Goal: Transaction & Acquisition: Register for event/course

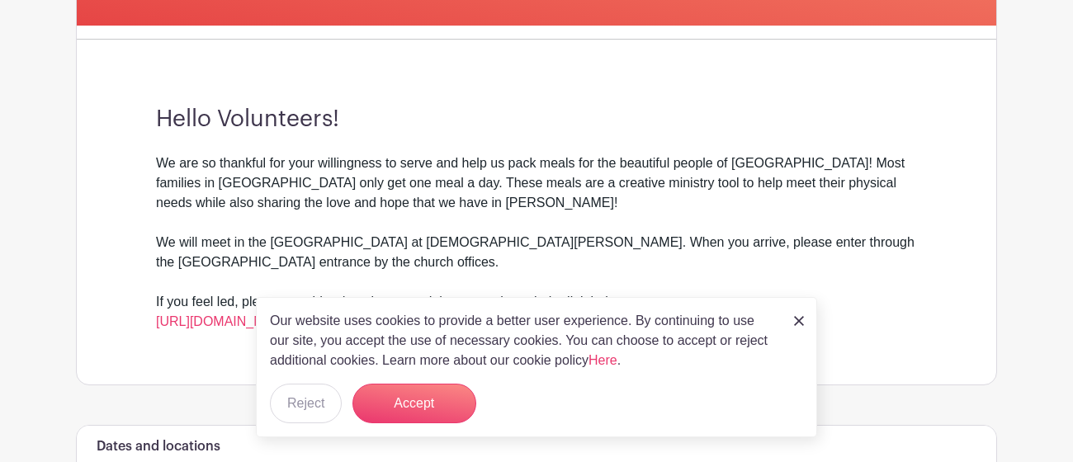
scroll to position [408, 0]
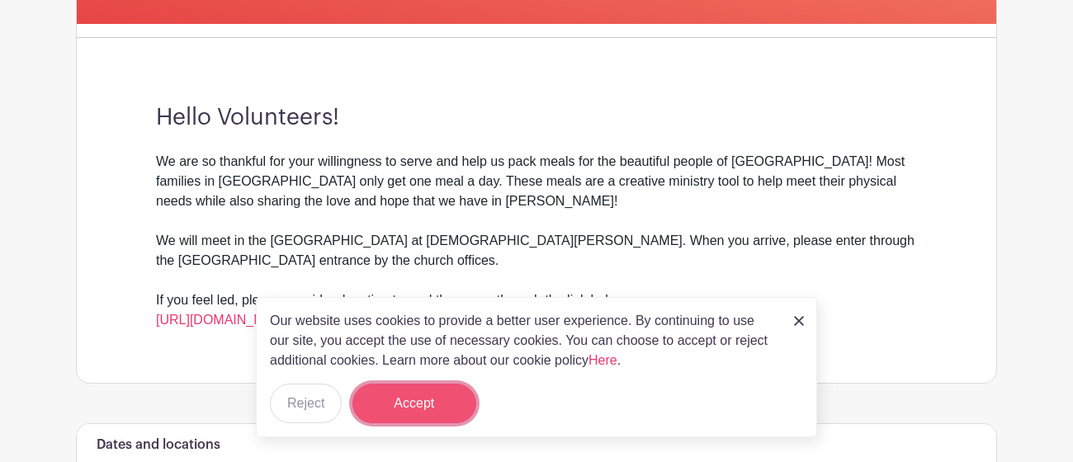
click at [438, 398] on button "Accept" at bounding box center [414, 404] width 124 height 40
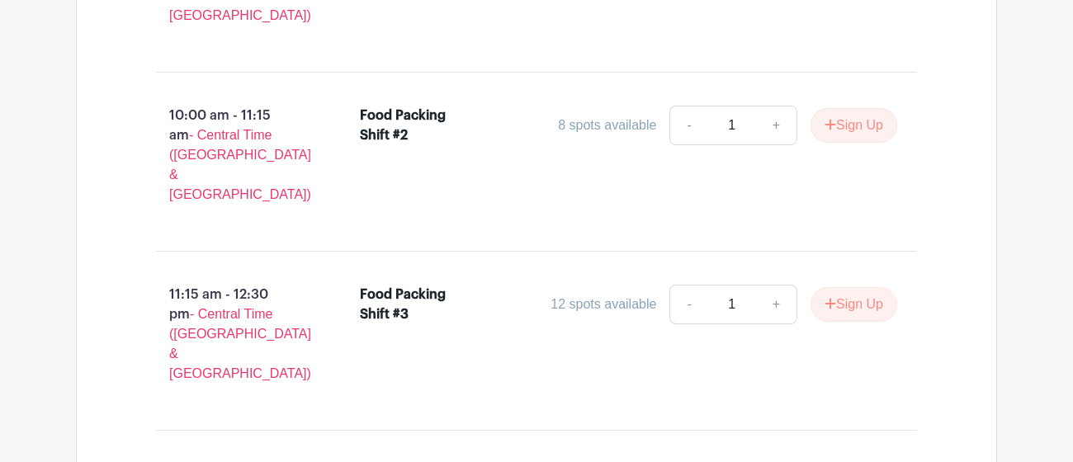
scroll to position [1224, 0]
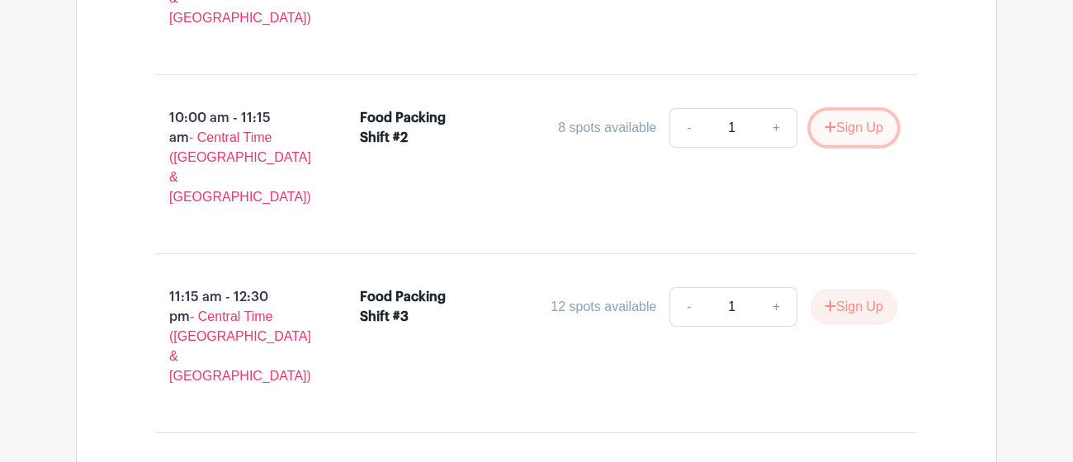
click at [861, 111] on button "Sign Up" at bounding box center [853, 128] width 87 height 35
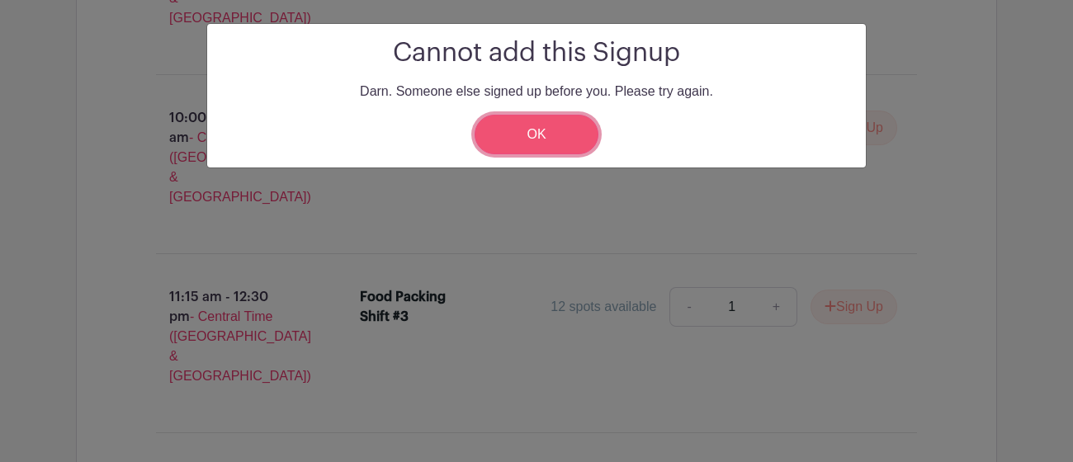
click at [546, 138] on link "OK" at bounding box center [536, 135] width 124 height 40
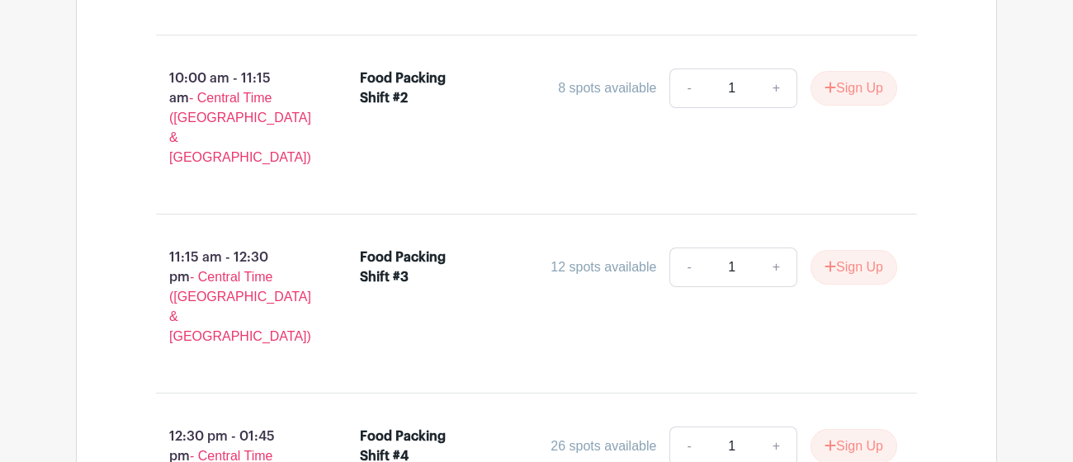
scroll to position [1273, 0]
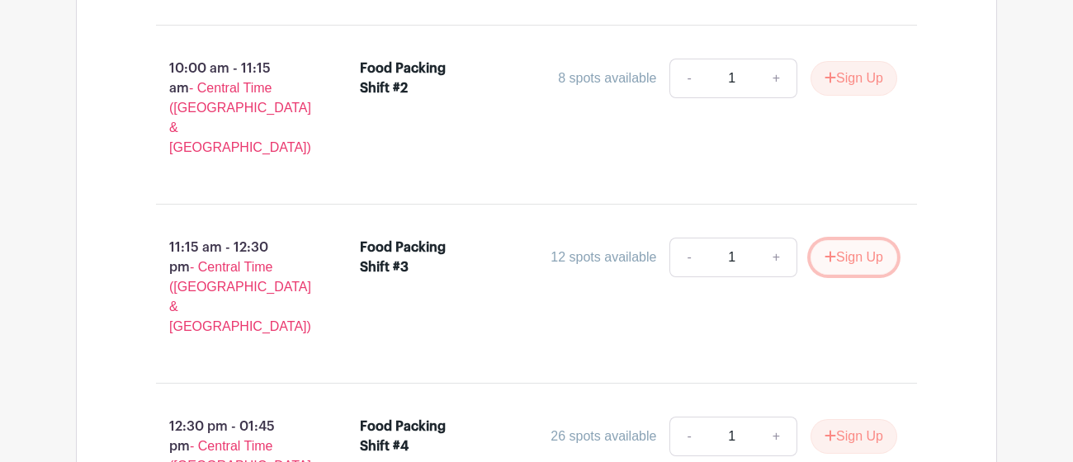
click at [841, 240] on button "Sign Up" at bounding box center [853, 257] width 87 height 35
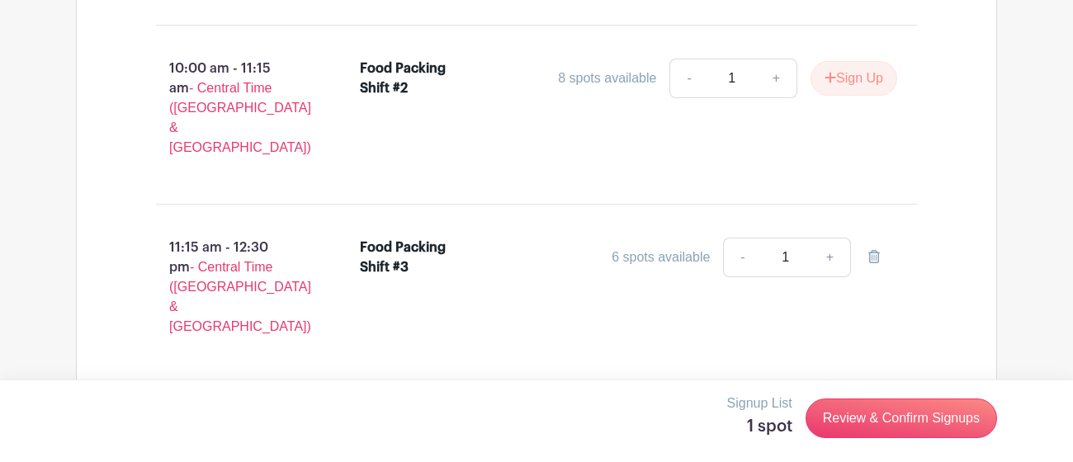
click at [834, 419] on button "Sign Up" at bounding box center [853, 436] width 87 height 35
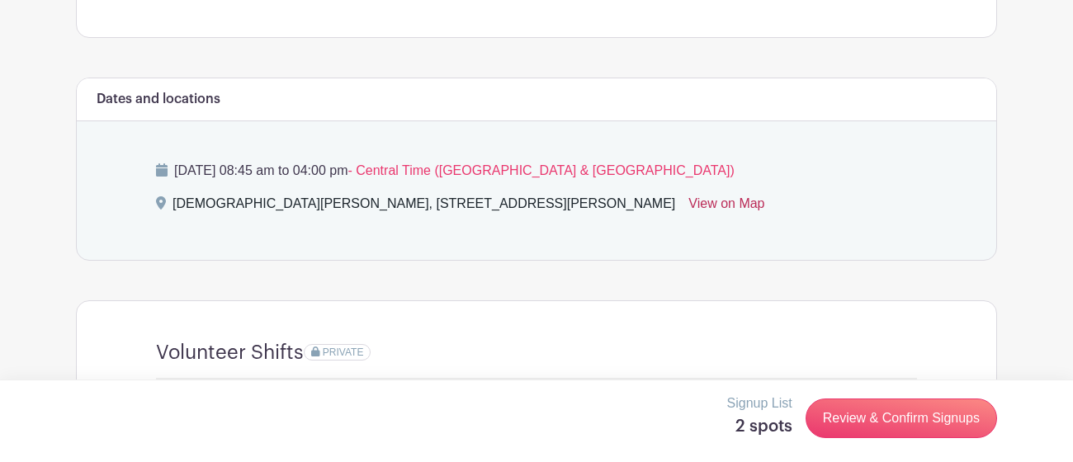
scroll to position [755, 0]
click at [688, 199] on link "View on Map" at bounding box center [726, 205] width 76 height 26
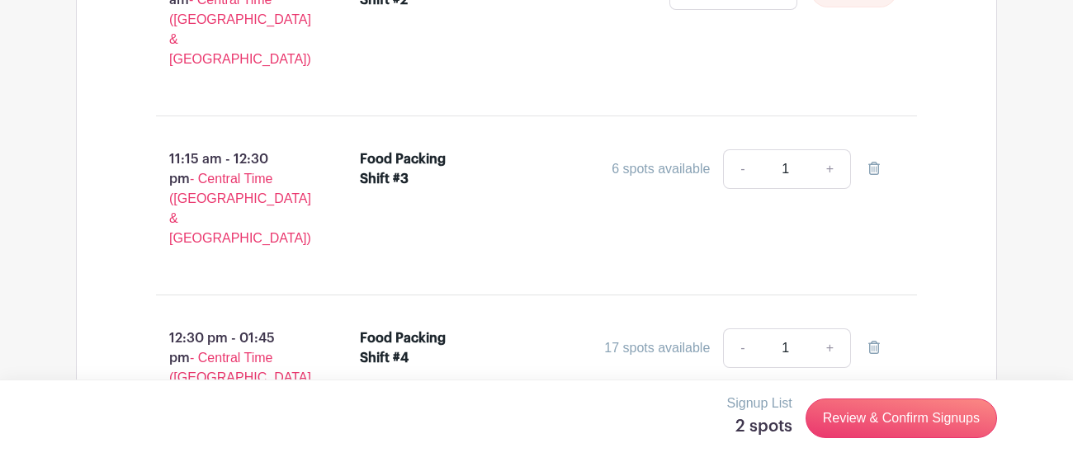
scroll to position [1366, 0]
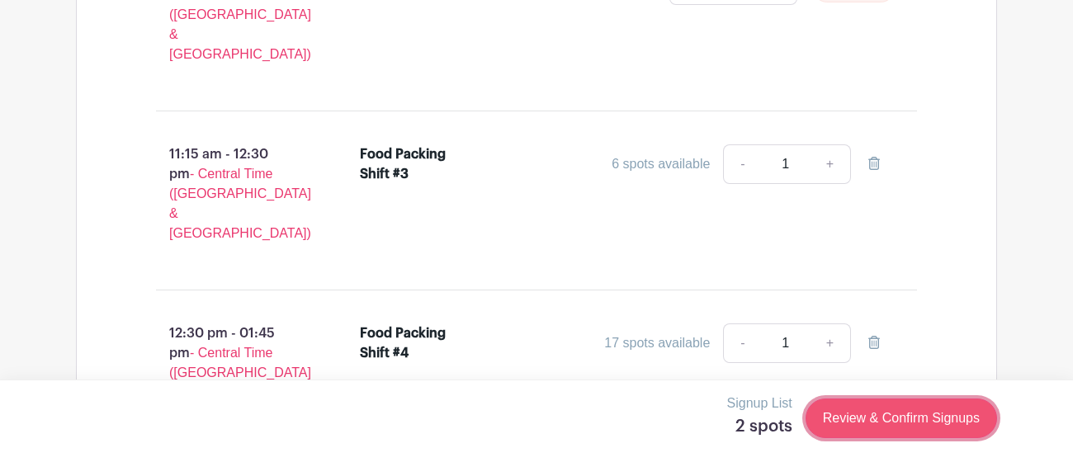
click at [823, 422] on link "Review & Confirm Signups" at bounding box center [900, 419] width 191 height 40
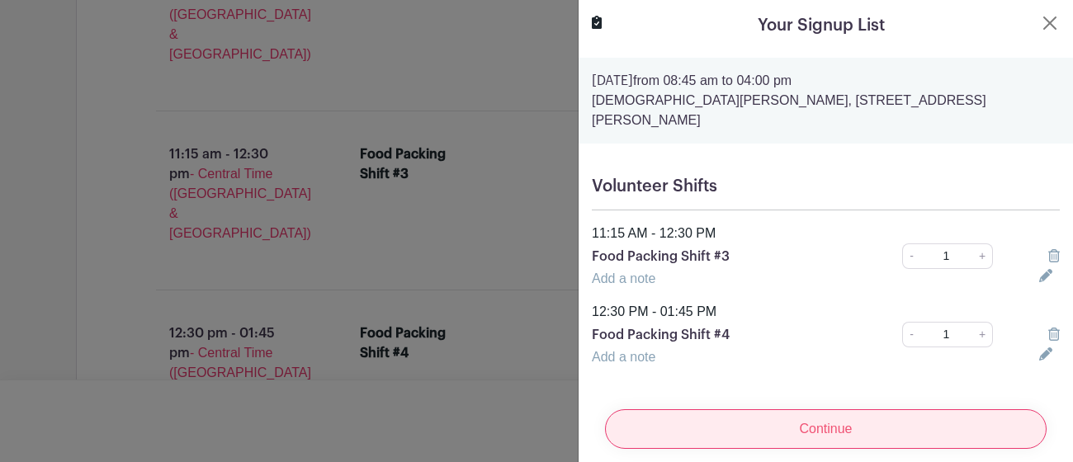
click at [790, 433] on input "Continue" at bounding box center [825, 429] width 441 height 40
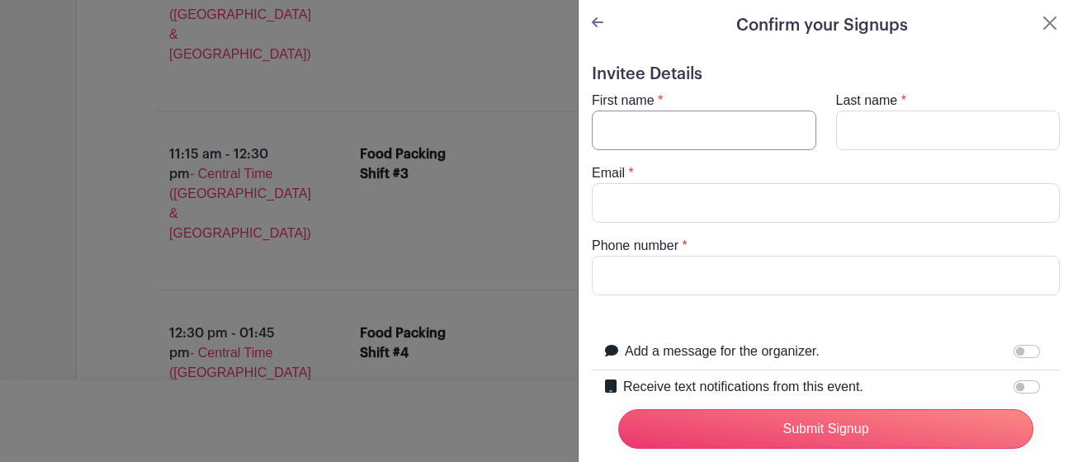
click at [716, 138] on input "First name" at bounding box center [704, 131] width 224 height 40
type input "Arianna"
click at [937, 134] on input "Last name" at bounding box center [948, 131] width 224 height 40
type input "Saldana"
click at [890, 186] on input "Email" at bounding box center [826, 203] width 468 height 40
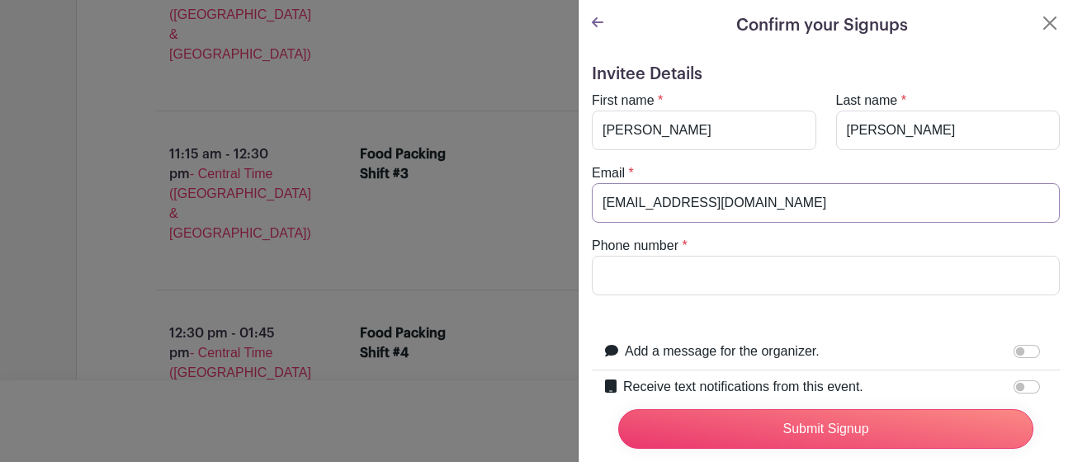
type input "ariannasaldana58@gmail.com"
click at [852, 274] on input "Phone number" at bounding box center [826, 276] width 468 height 40
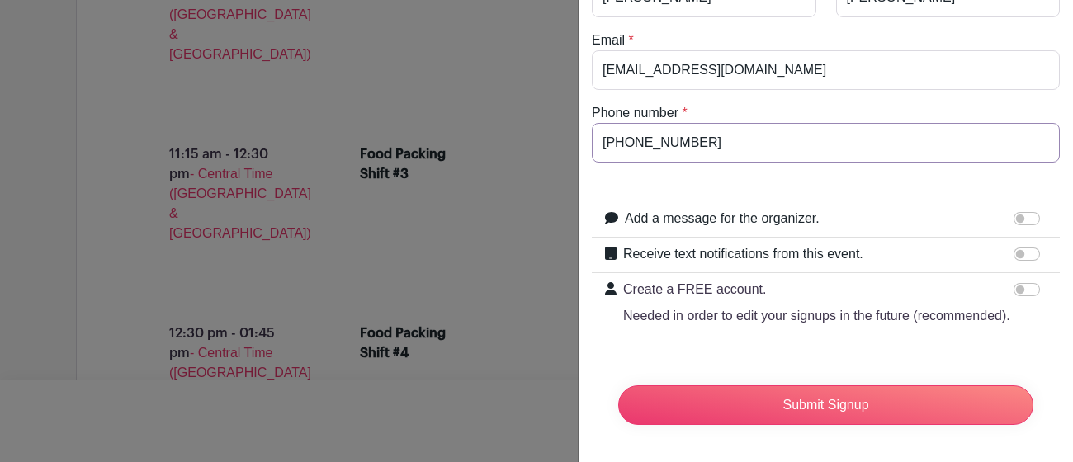
scroll to position [135, 0]
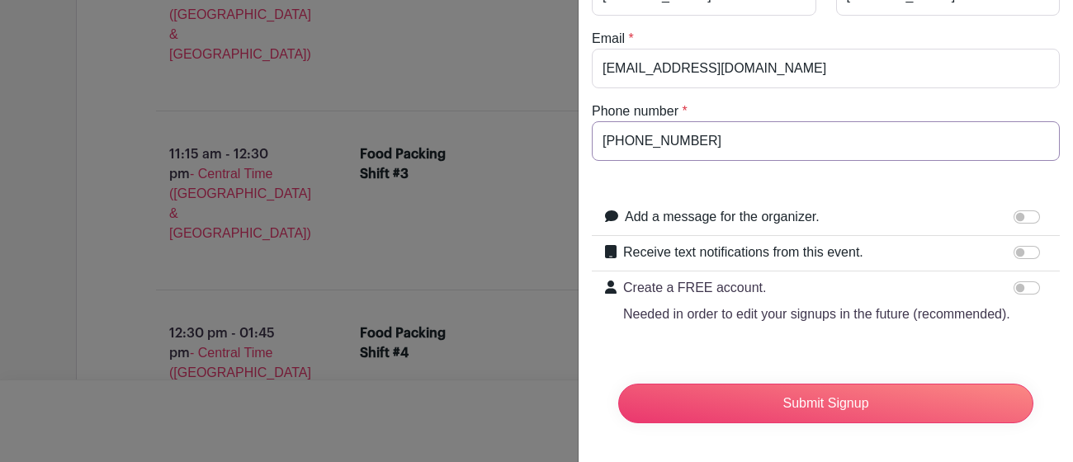
type input "432-310-6306"
click at [1037, 252] on input "Receive text notifications from this event." at bounding box center [1026, 252] width 26 height 13
checkbox input "true"
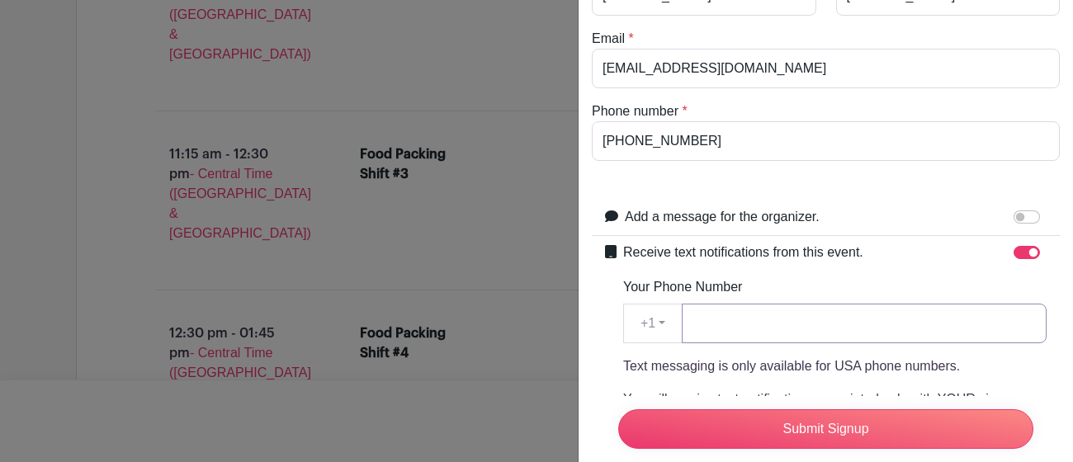
click at [953, 312] on input "Your Phone Number" at bounding box center [864, 324] width 365 height 40
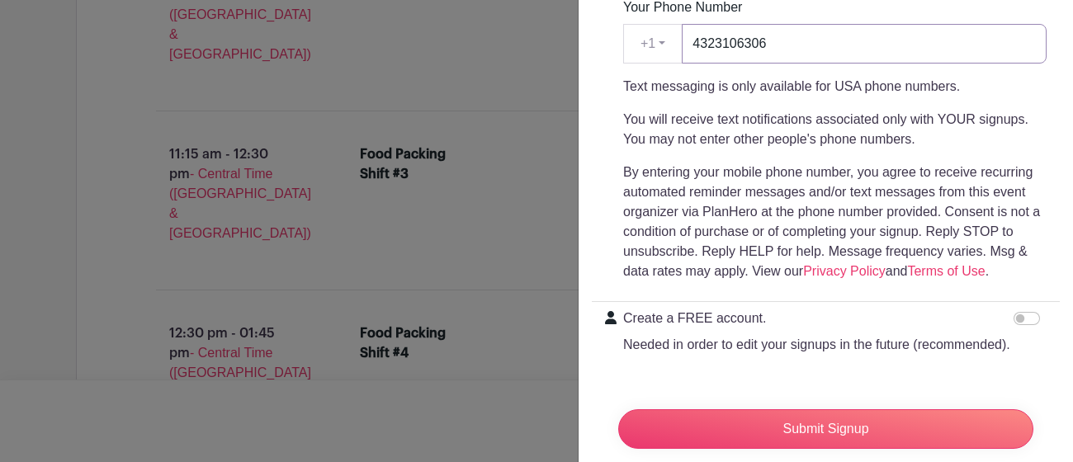
scroll to position [445, 0]
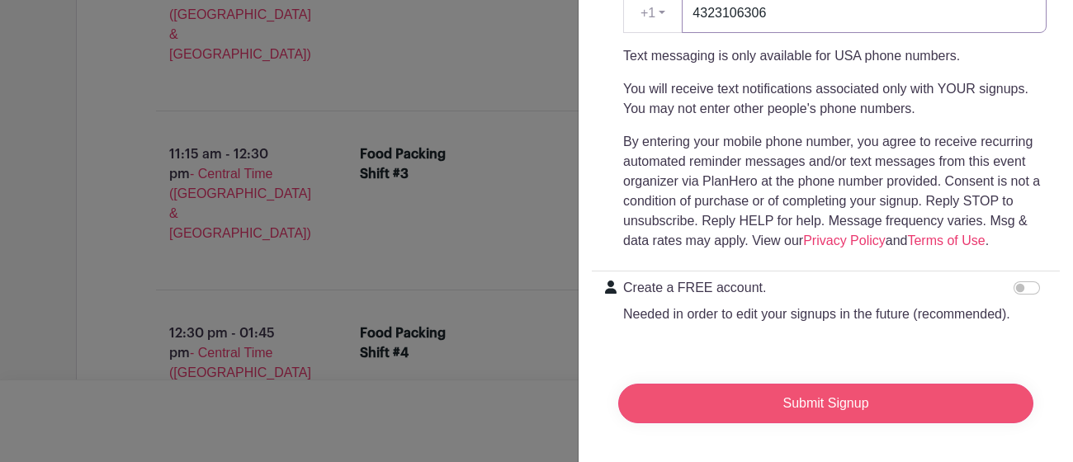
type input "4323106306"
click at [768, 412] on input "Submit Signup" at bounding box center [825, 404] width 415 height 40
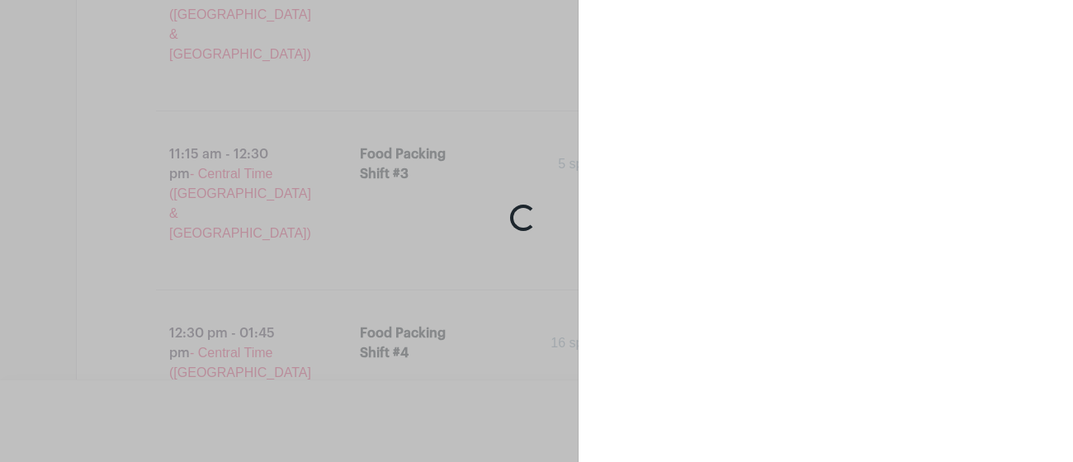
scroll to position [0, 0]
click at [544, 97] on div "Loading..." at bounding box center [536, 231] width 1073 height 462
click at [636, 273] on div "Loading..." at bounding box center [536, 231] width 1073 height 462
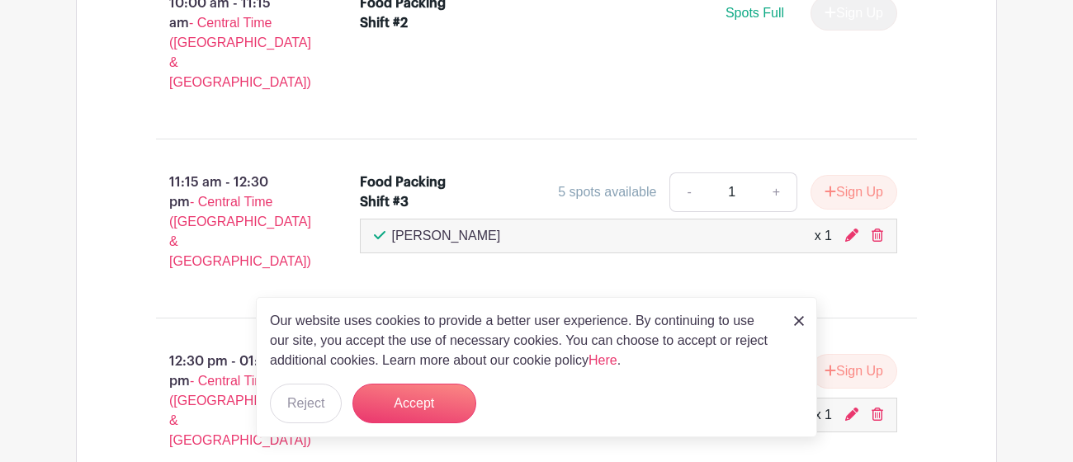
scroll to position [1385, 0]
